Goal: Transaction & Acquisition: Purchase product/service

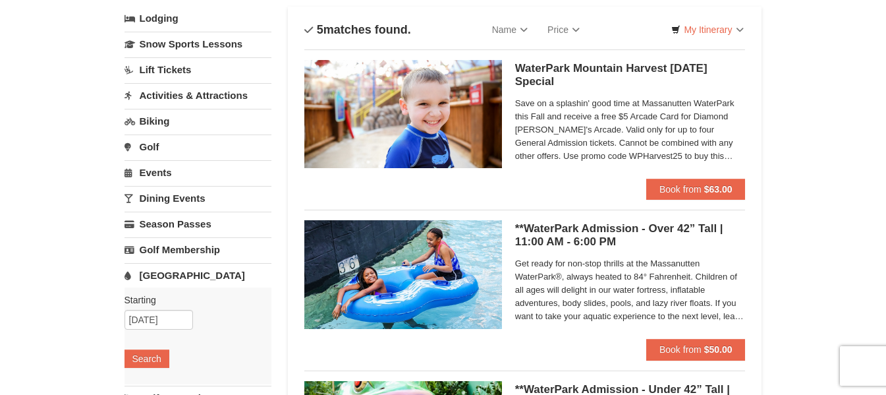
scroll to position [198, 0]
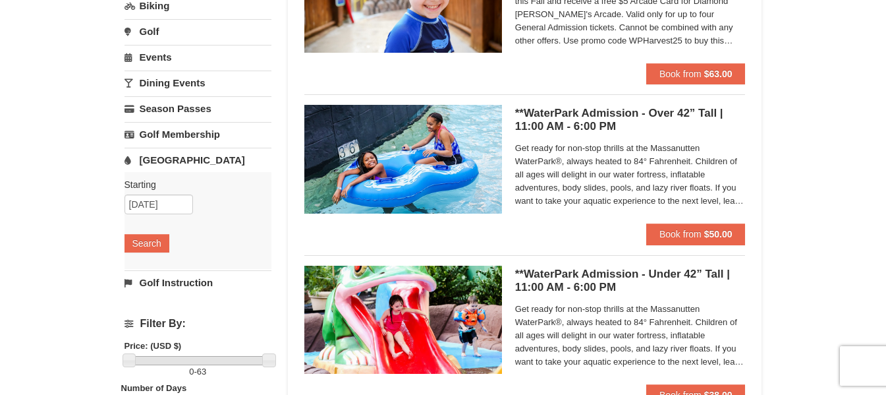
click at [659, 117] on h5 "**WaterPark Admission - Over 42” Tall | 11:00 AM - 6:00 PM Massanutten Indoor/O…" at bounding box center [630, 120] width 231 height 26
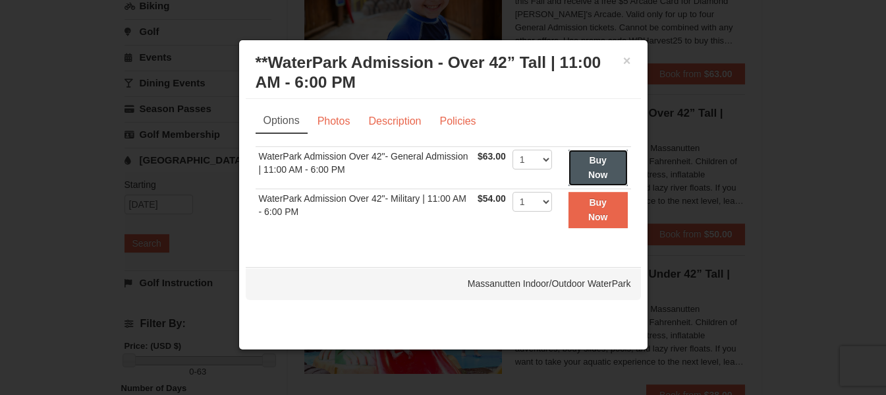
click at [585, 170] on button "Buy Now" at bounding box center [598, 168] width 59 height 36
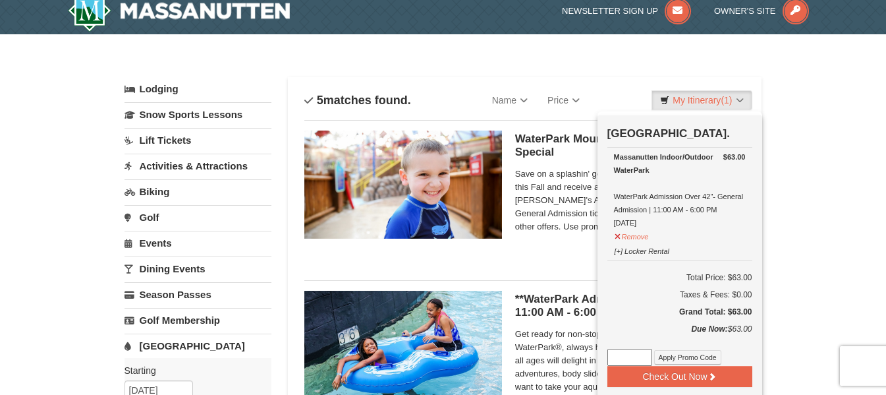
scroll to position [4, 0]
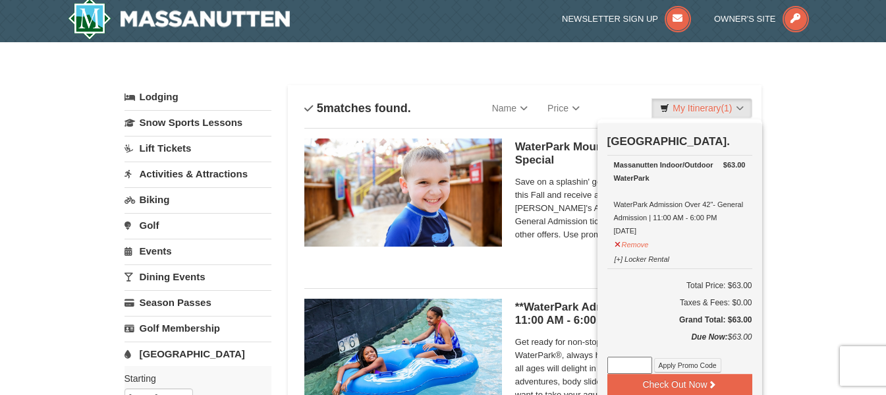
click at [569, 260] on div "WaterPark Mountain Harvest [DATE] Special Massanutten Indoor/Outdoor WaterPark …" at bounding box center [524, 197] width 441 height 139
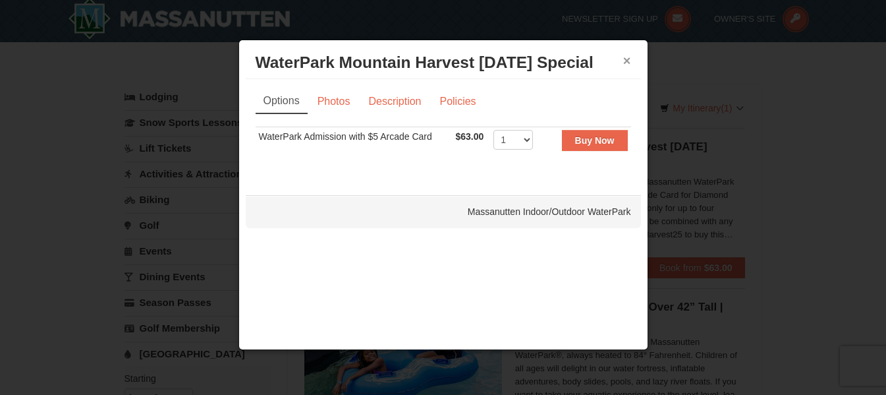
click at [627, 61] on button "×" at bounding box center [627, 60] width 8 height 13
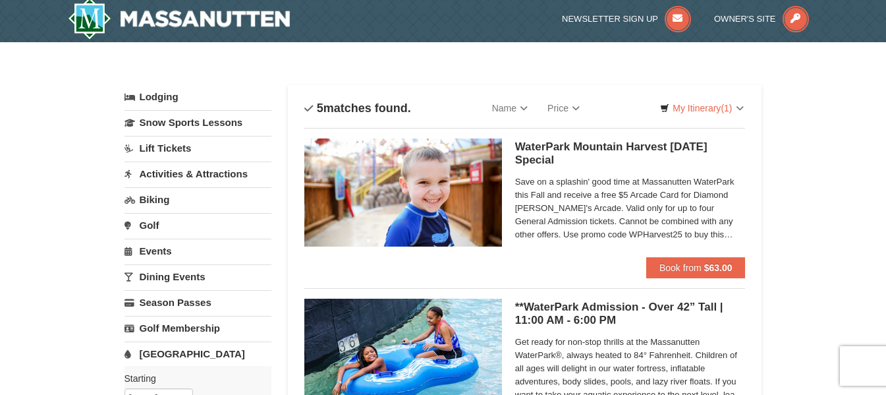
click at [590, 233] on span "Save on a splashin' good time at Massanutten WaterPark this Fall and receive a …" at bounding box center [630, 208] width 231 height 66
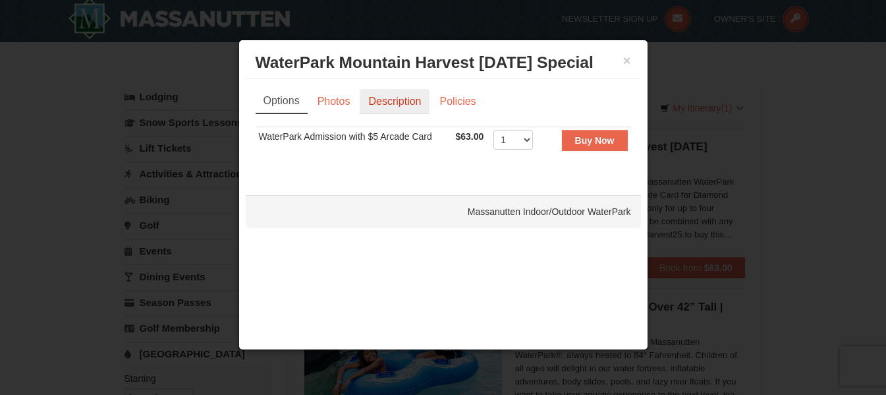
click at [406, 100] on link "Description" at bounding box center [395, 101] width 70 height 25
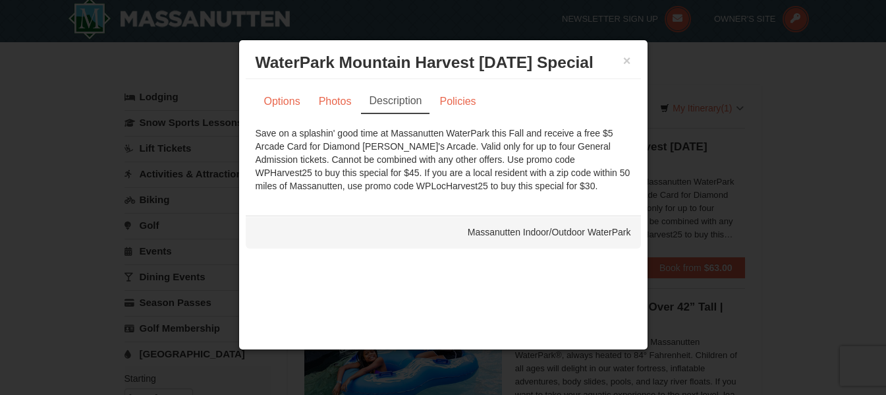
click at [363, 184] on div "Save on a splashin' good time at Massanutten WaterPark this Fall and receive a …" at bounding box center [444, 159] width 376 height 66
copy div "WPLocHarvest25"
click at [630, 61] on button "×" at bounding box center [627, 60] width 8 height 13
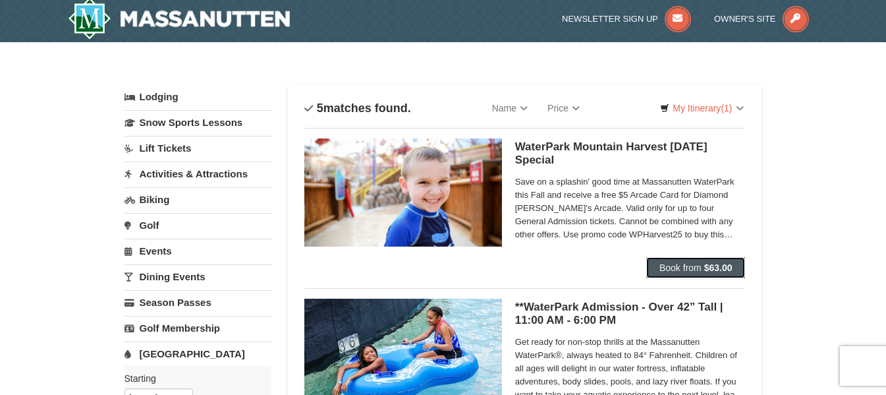
click at [706, 264] on strong "$63.00" at bounding box center [718, 267] width 28 height 11
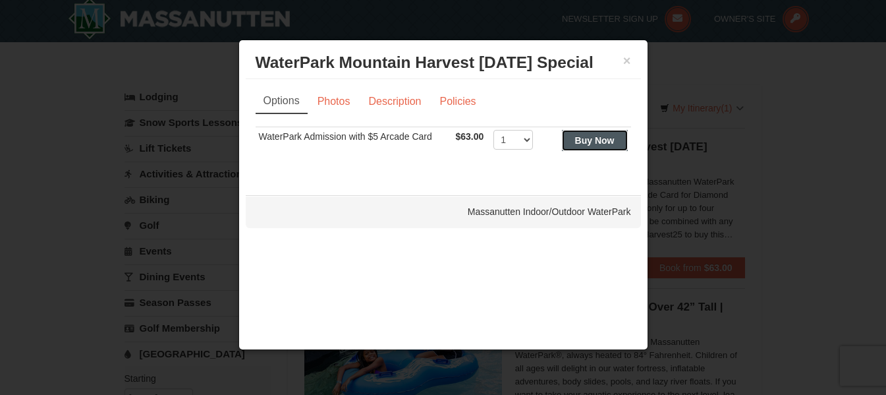
click at [588, 138] on strong "Buy Now" at bounding box center [595, 140] width 40 height 11
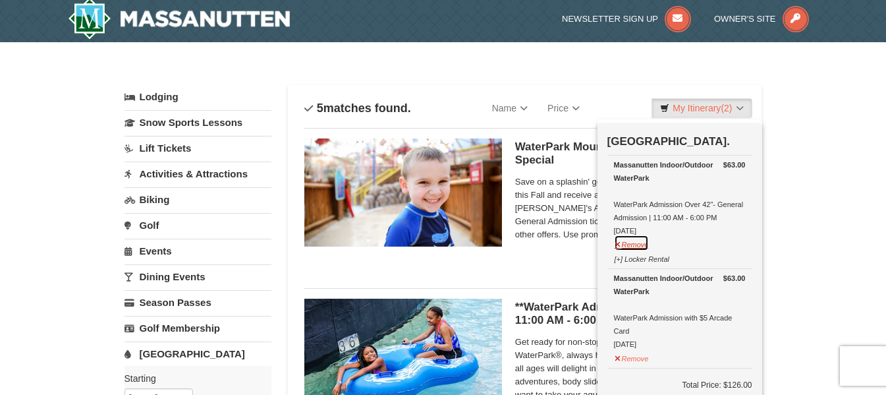
click at [631, 245] on button "Remove" at bounding box center [632, 243] width 36 height 16
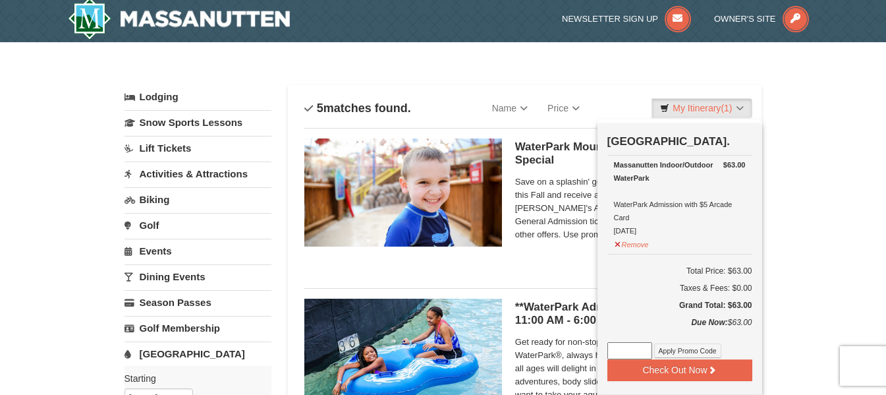
click at [627, 352] on input at bounding box center [629, 350] width 45 height 17
paste input "WPLocHarvest25"
type input "WPLocHarvest25"
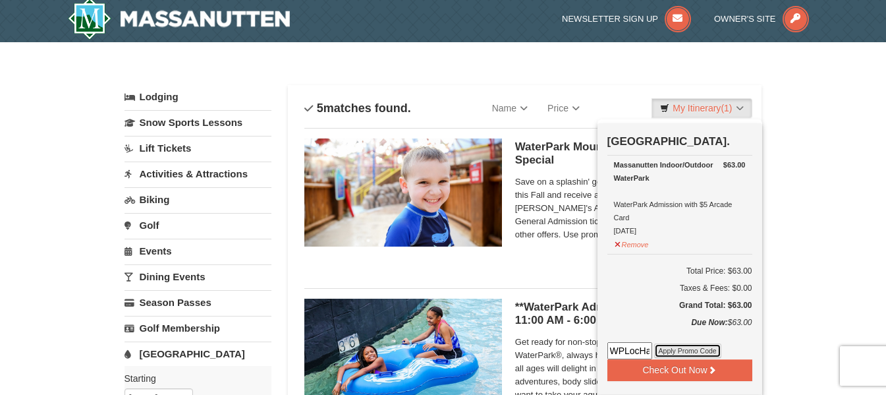
click at [686, 354] on button "Apply Promo Code" at bounding box center [687, 350] width 67 height 14
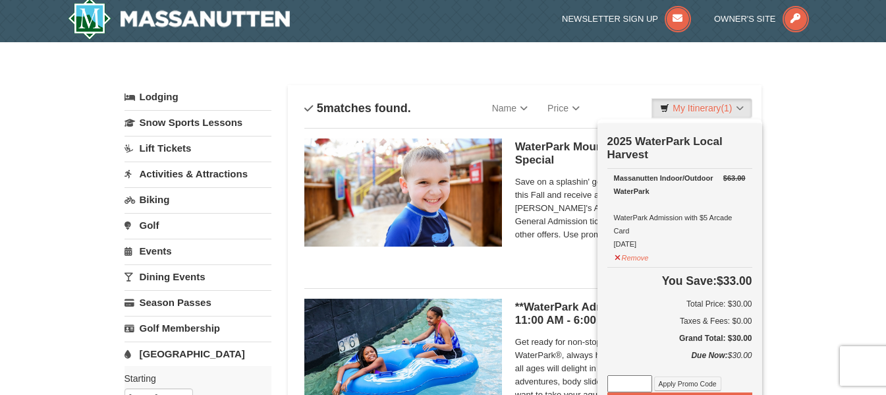
scroll to position [70, 0]
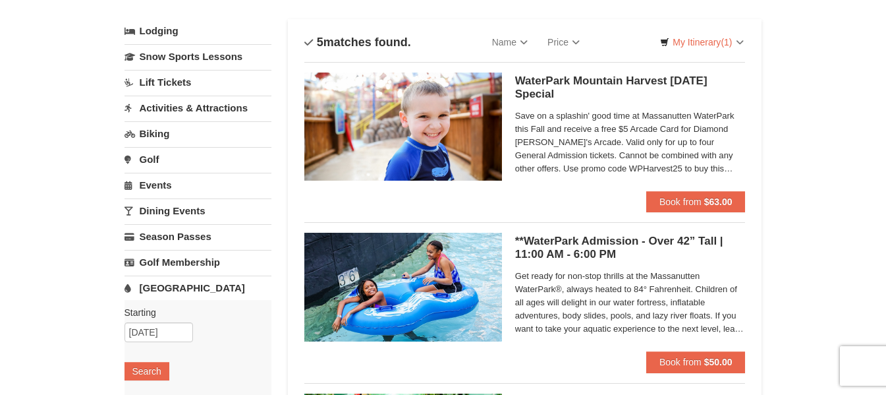
click at [706, 144] on span "Save on a splashin' good time at Massanutten WaterPark this Fall and receive a …" at bounding box center [630, 142] width 231 height 66
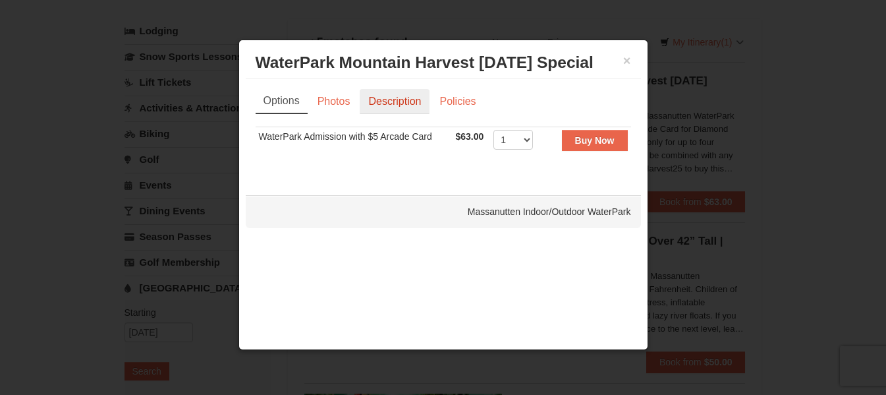
click at [400, 103] on link "Description" at bounding box center [395, 101] width 70 height 25
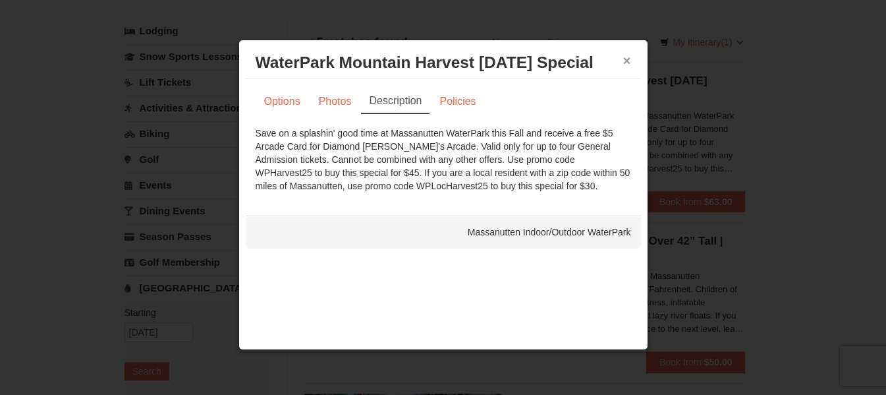
click at [628, 61] on button "×" at bounding box center [627, 60] width 8 height 13
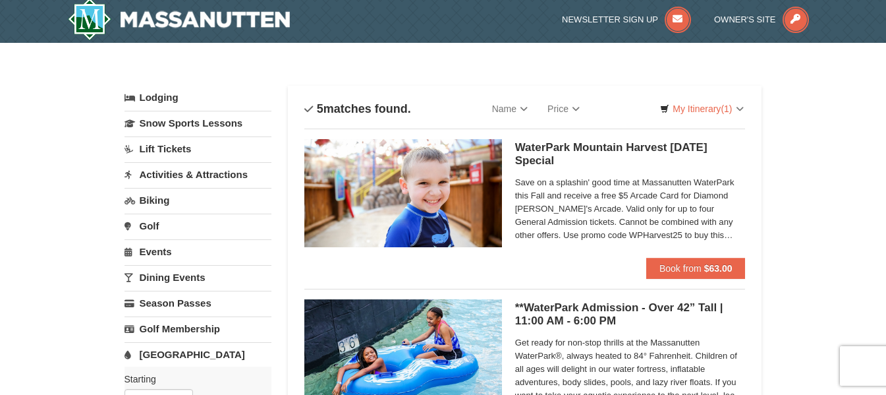
scroll to position [0, 0]
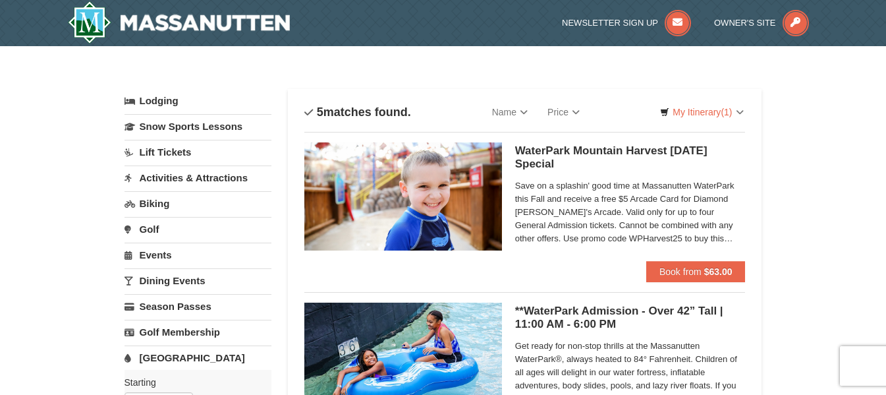
click at [668, 222] on span "Save on a splashin' good time at Massanutten WaterPark this Fall and receive a …" at bounding box center [630, 212] width 231 height 66
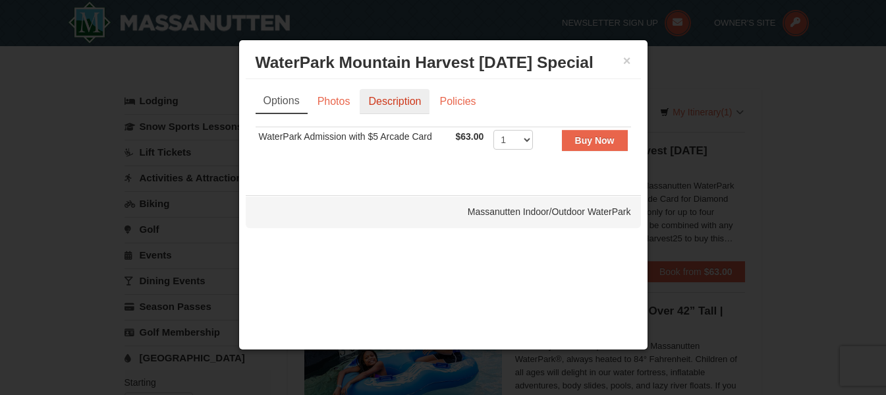
click at [391, 103] on link "Description" at bounding box center [395, 101] width 70 height 25
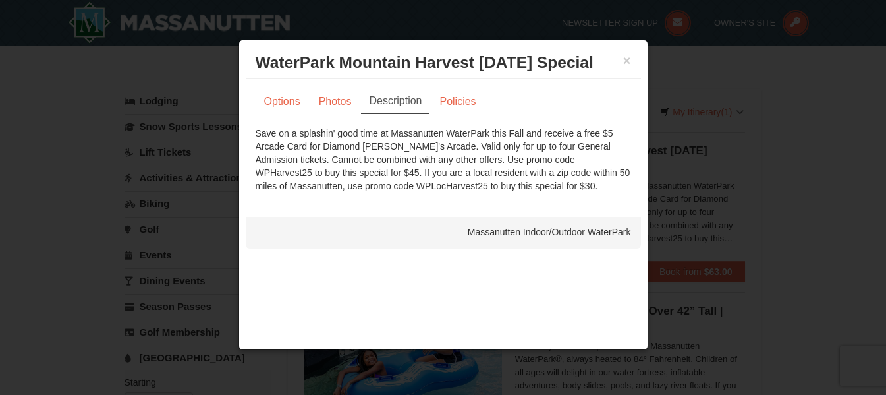
click at [475, 223] on div "Massanutten Indoor/Outdoor WaterPark" at bounding box center [443, 231] width 395 height 33
click at [533, 156] on div "Save on a splashin' good time at Massanutten WaterPark this Fall and receive a …" at bounding box center [444, 159] width 376 height 66
copy div "WPHarvest25"
click at [629, 60] on button "×" at bounding box center [627, 60] width 8 height 13
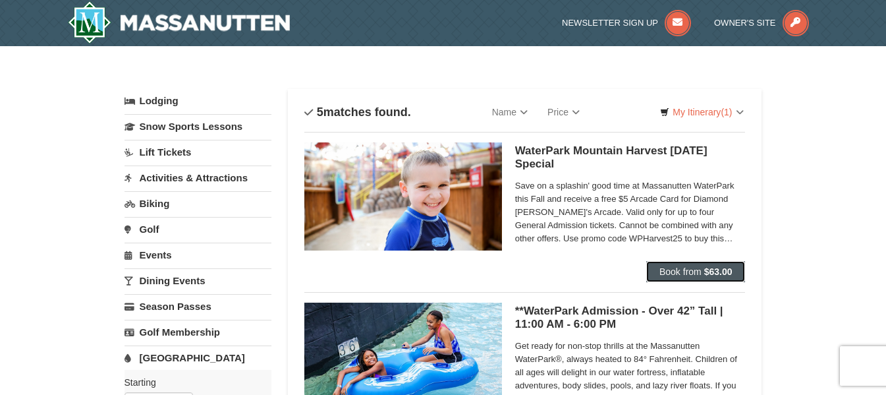
click at [692, 267] on span "Book from" at bounding box center [680, 271] width 42 height 11
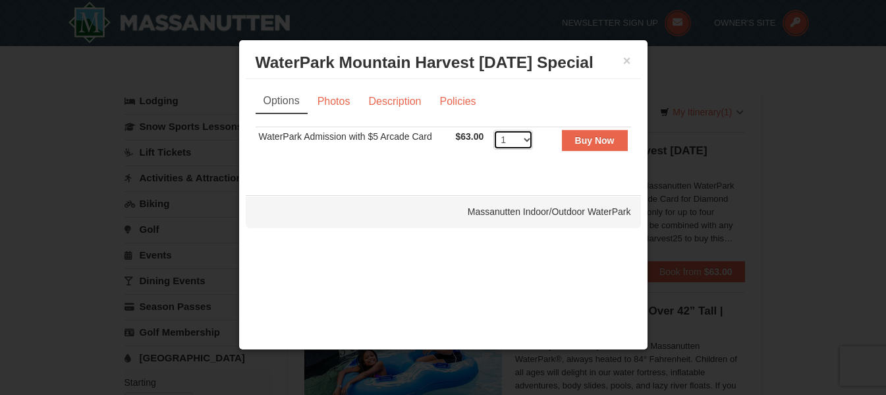
click at [530, 136] on select "1 2 3 4 5 6 7 8 9 10 11 12 13 14 15 16 17 18 19 20 21 22" at bounding box center [513, 140] width 40 height 20
select select "3"
click at [493, 130] on select "1 2 3 4 5 6 7 8 9 10 11 12 13 14 15 16 17 18 19 20 21 22" at bounding box center [513, 140] width 40 height 20
click at [581, 137] on strong "Buy Now" at bounding box center [595, 140] width 40 height 11
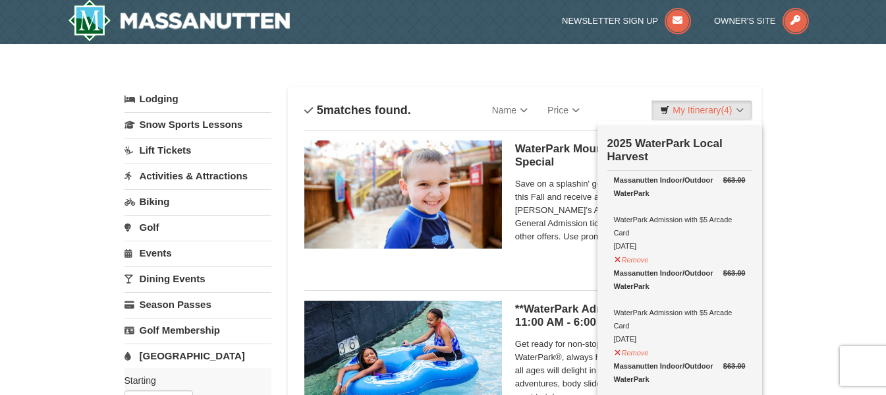
scroll to position [4, 0]
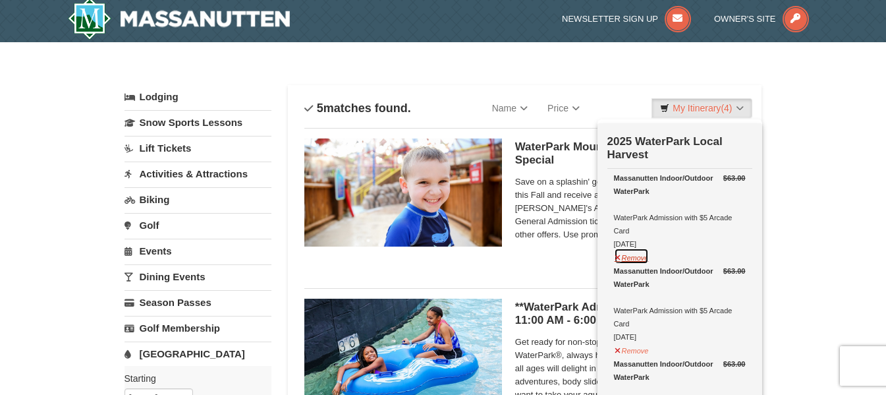
click at [636, 258] on button "Remove" at bounding box center [632, 256] width 36 height 16
click at [637, 259] on button "Remove" at bounding box center [632, 256] width 36 height 16
click at [632, 351] on button "Remove" at bounding box center [632, 349] width 36 height 16
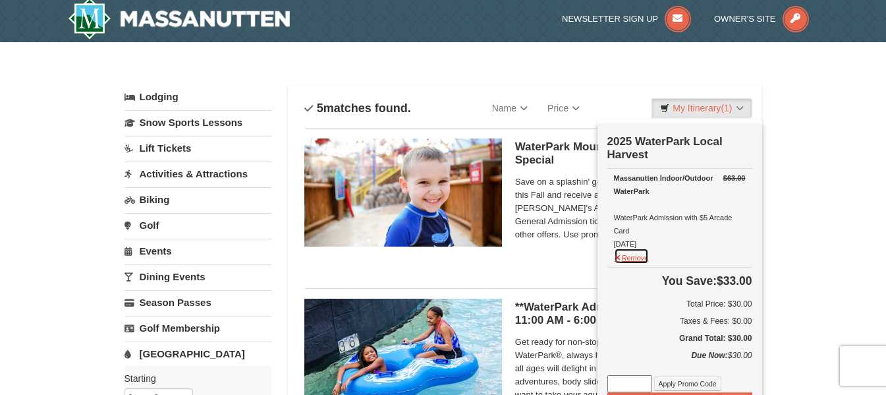
click at [634, 259] on button "Remove" at bounding box center [632, 256] width 36 height 16
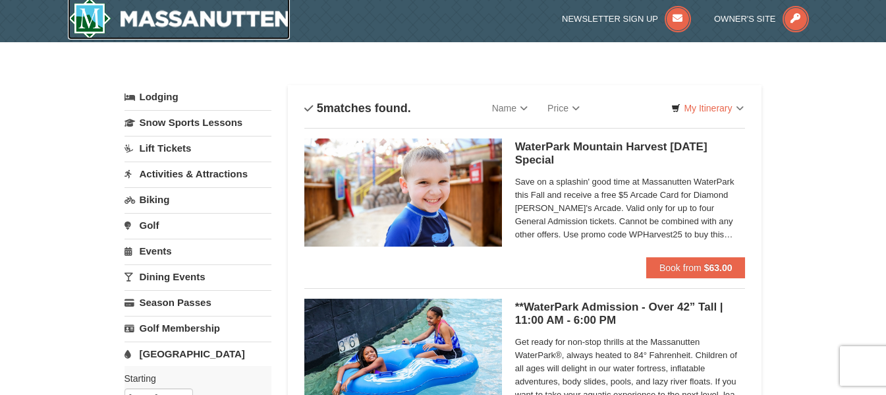
click at [212, 16] on img at bounding box center [179, 18] width 223 height 42
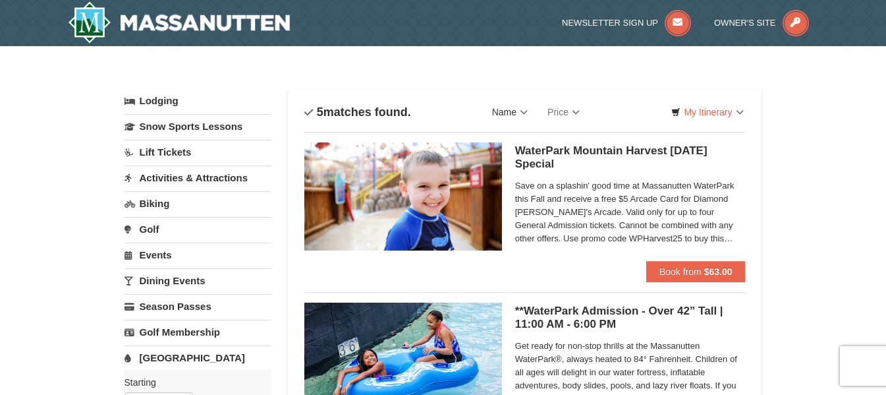
click at [525, 111] on link "Name" at bounding box center [509, 112] width 55 height 26
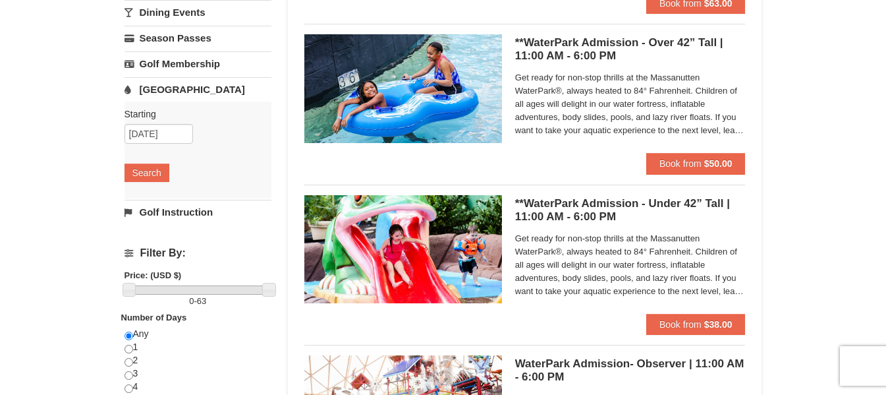
scroll to position [264, 0]
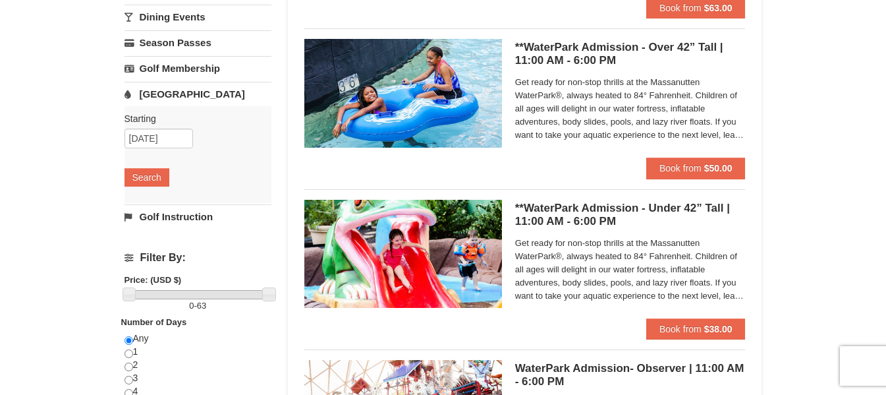
click at [629, 121] on span "Get ready for non-stop thrills at the Massanutten WaterPark®, always heated to …" at bounding box center [630, 109] width 231 height 66
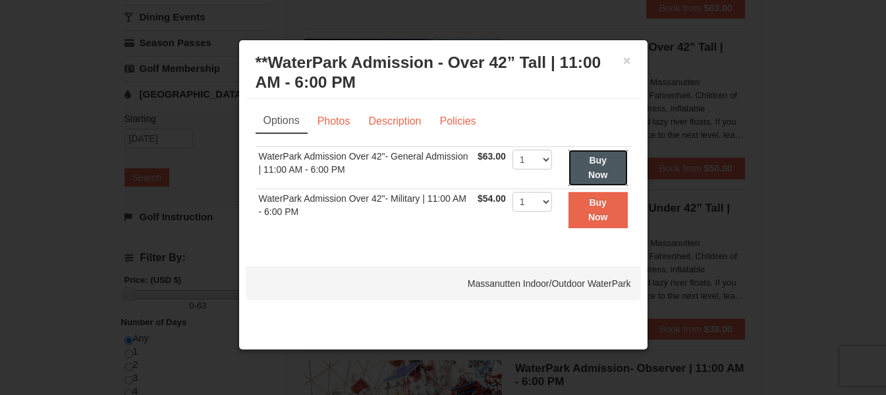
click at [596, 158] on strong "Buy Now" at bounding box center [598, 167] width 20 height 25
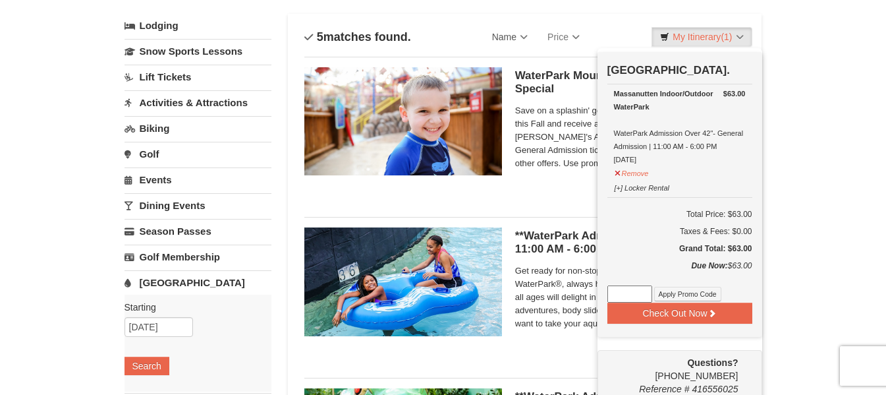
scroll to position [70, 0]
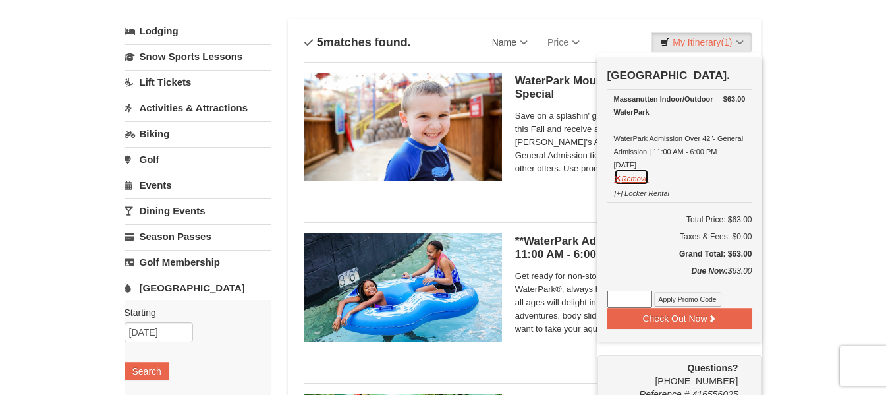
click at [638, 179] on button "Remove" at bounding box center [632, 177] width 36 height 16
